Goal: Information Seeking & Learning: Learn about a topic

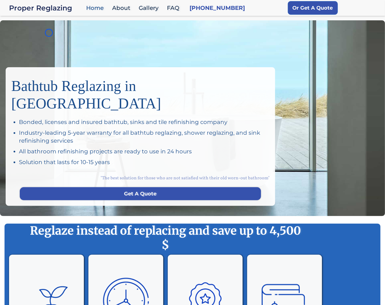
click at [49, 33] on div "Bathtub Reglazing in [GEOGRAPHIC_DATA] Bonded, licenses and insured bathtub, si…" at bounding box center [192, 118] width 385 height 196
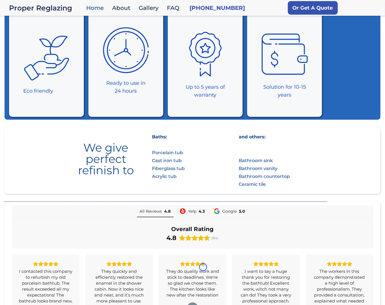
scroll to position [280, 0]
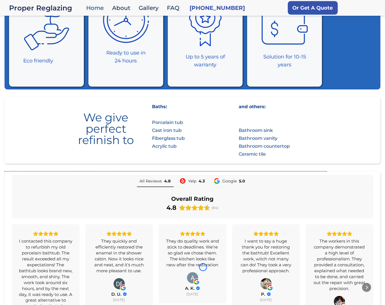
click at [49, 33] on img at bounding box center [46, 23] width 47 height 55
click at [39, 57] on div "Eco friendly" at bounding box center [38, 61] width 30 height 8
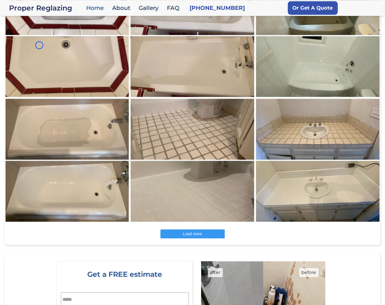
scroll to position [716, 0]
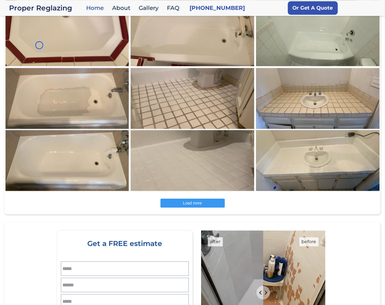
click at [39, 45] on img at bounding box center [67, 4] width 126 height 125
click at [33, 67] on img at bounding box center [67, 129] width 126 height 125
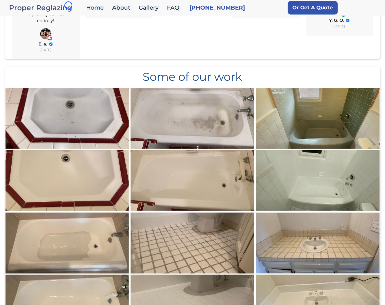
click at [68, 5] on div "Proper Reglazing" at bounding box center [46, 8] width 74 height 8
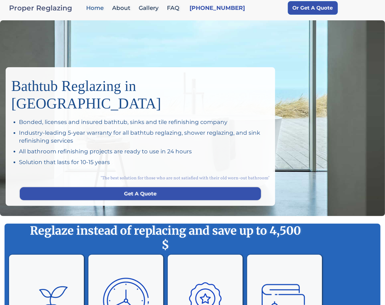
click at [68, 5] on div "Proper Reglazing" at bounding box center [46, 8] width 74 height 8
click at [49, 46] on div "Bathtub Reglazing in San Francisco Bonded, licenses and insured bathtub, sinks …" at bounding box center [192, 118] width 385 height 196
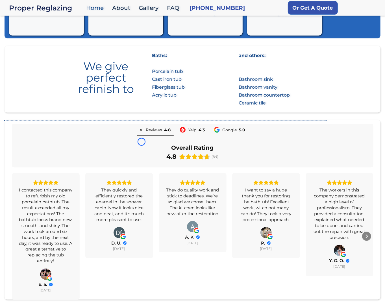
scroll to position [342, 0]
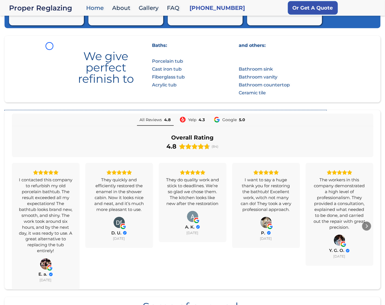
click at [49, 46] on section "We give perfect refinish to Baths: Porcelain tub Cast iron tub Fiberglass tub A…" at bounding box center [193, 69] width 376 height 67
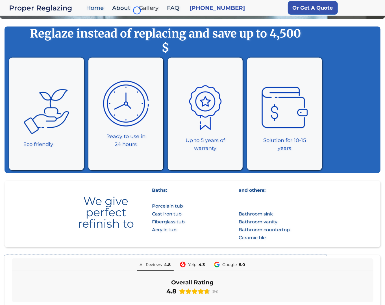
click at [137, 10] on link "Gallery" at bounding box center [150, 8] width 28 height 12
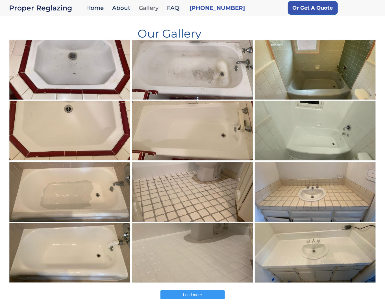
click at [137, 10] on link "Gallery" at bounding box center [150, 8] width 28 height 12
click at [46, 37] on h1 "Our Gallery" at bounding box center [169, 31] width 313 height 16
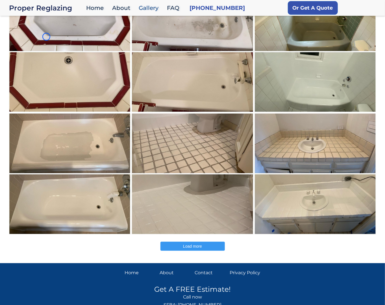
scroll to position [68, 0]
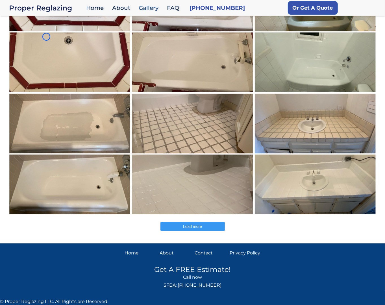
click at [46, 37] on img at bounding box center [69, 32] width 123 height 122
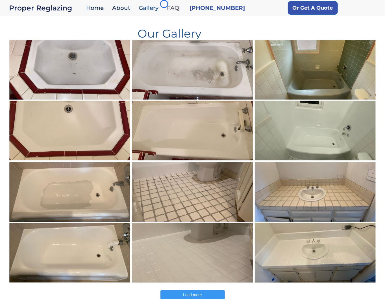
click at [164, 4] on link "FAQ" at bounding box center [174, 8] width 21 height 12
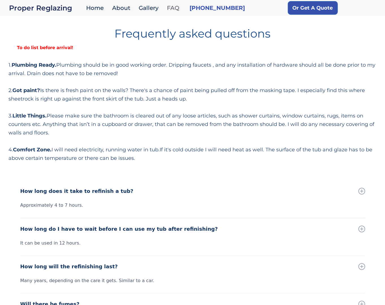
click at [164, 4] on link "FAQ" at bounding box center [174, 8] width 21 height 12
click at [47, 47] on strong "To do list before arrival!" at bounding box center [44, 47] width 73 height 5
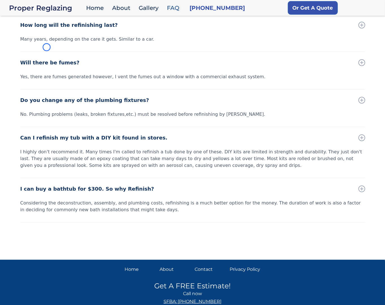
scroll to position [250, 0]
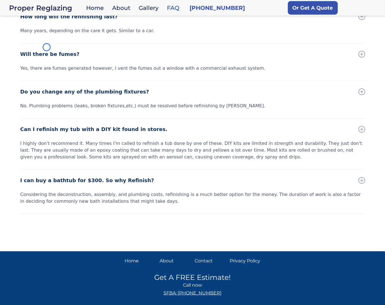
click at [47, 47] on div "How long does it take to refinish a tub? Approximately 4 to 7 hours. How long d…" at bounding box center [188, 72] width 353 height 283
